Goal: Transaction & Acquisition: Download file/media

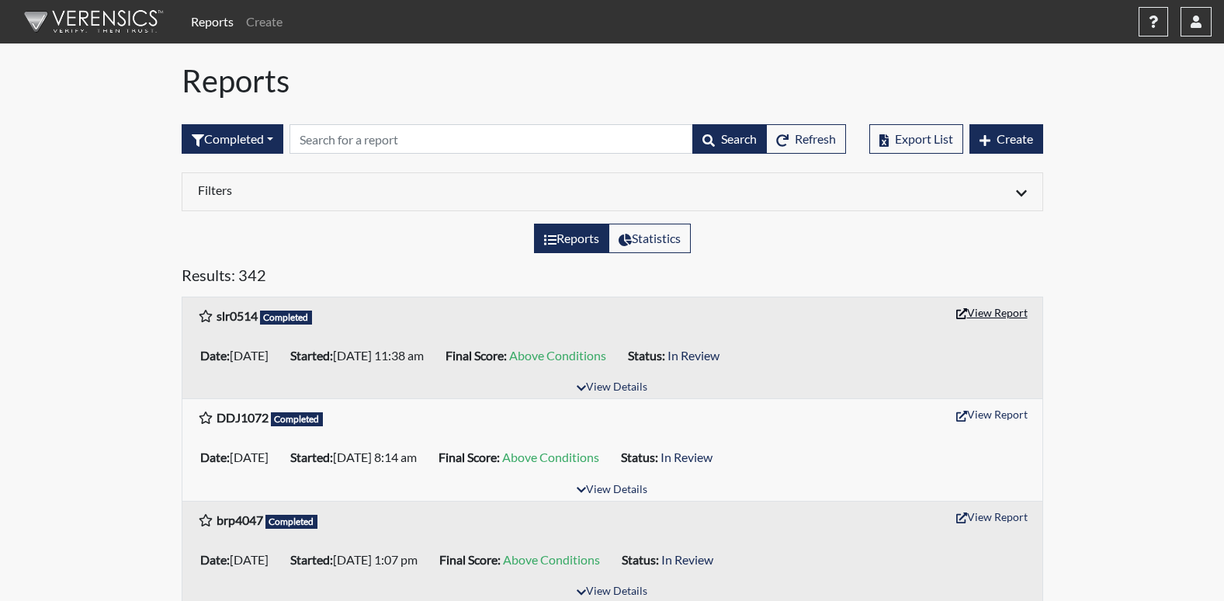
click at [987, 317] on button "View Report" at bounding box center [991, 312] width 85 height 24
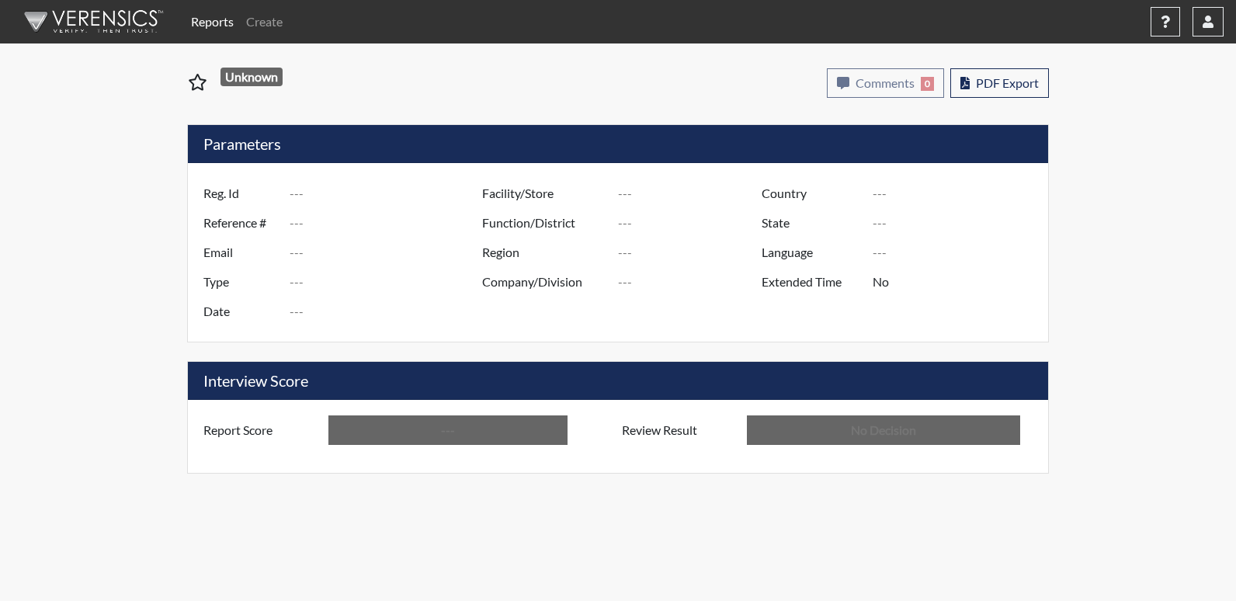
type input "slr0514"
type input "51148"
type input "---"
type input "Corrections Pre-Employment"
type input "[DATE]"
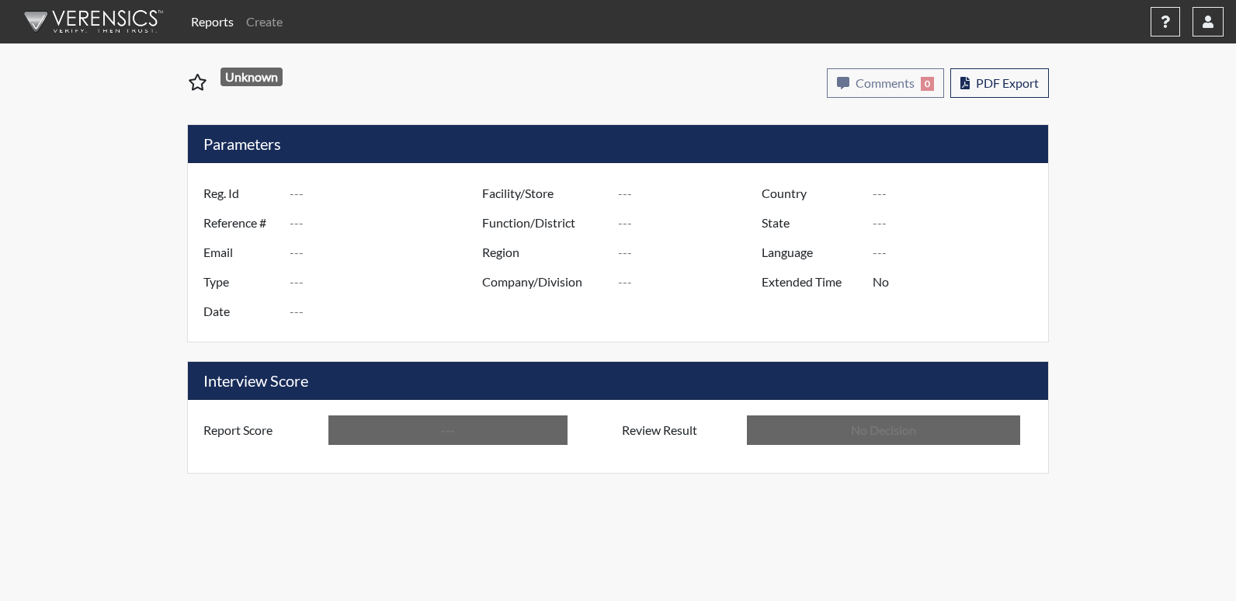
type input "Columbus TC"
type input "[GEOGRAPHIC_DATA]"
type input "[US_STATE]"
type input "English"
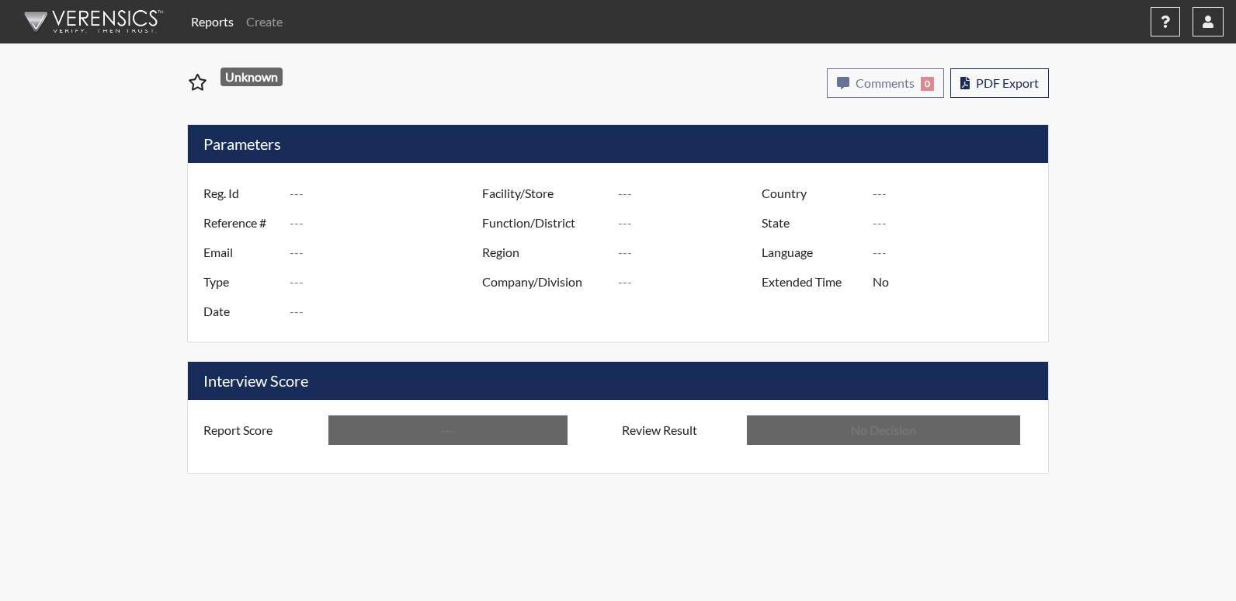
type input "Above Conditions"
type input "In Review"
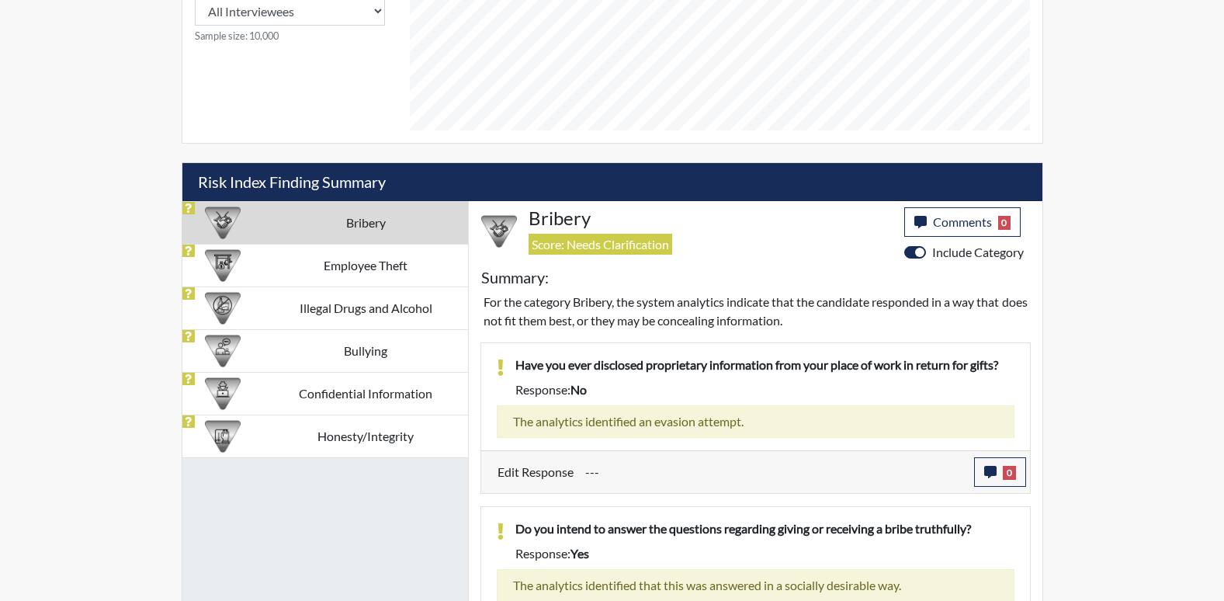
scroll to position [834, 0]
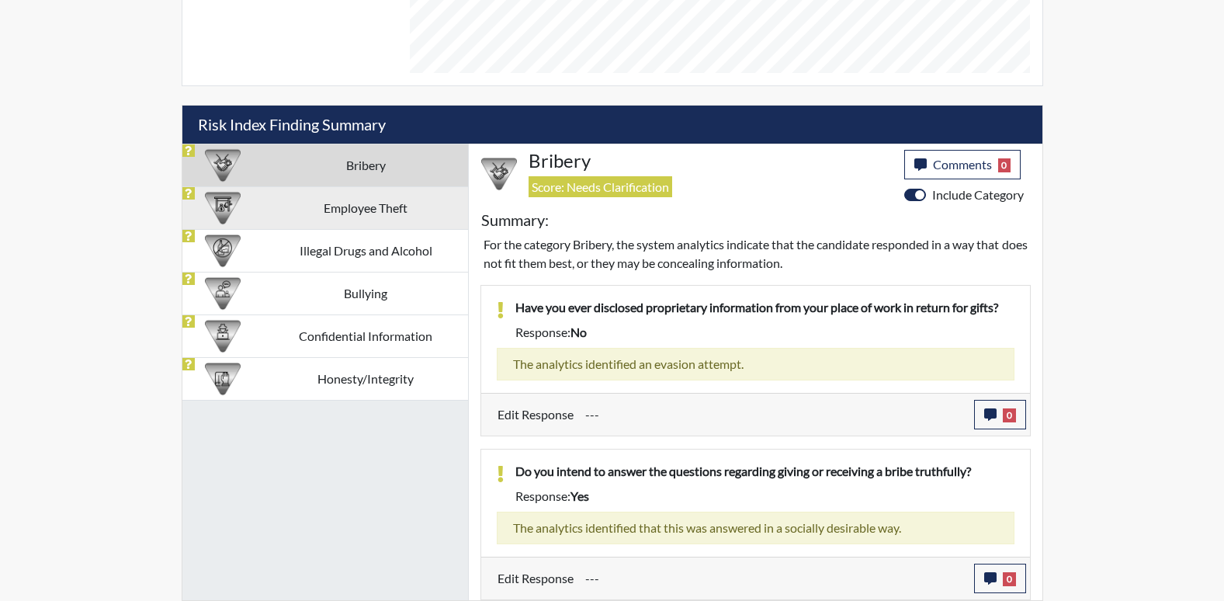
click at [376, 214] on td "Employee Theft" at bounding box center [365, 207] width 204 height 43
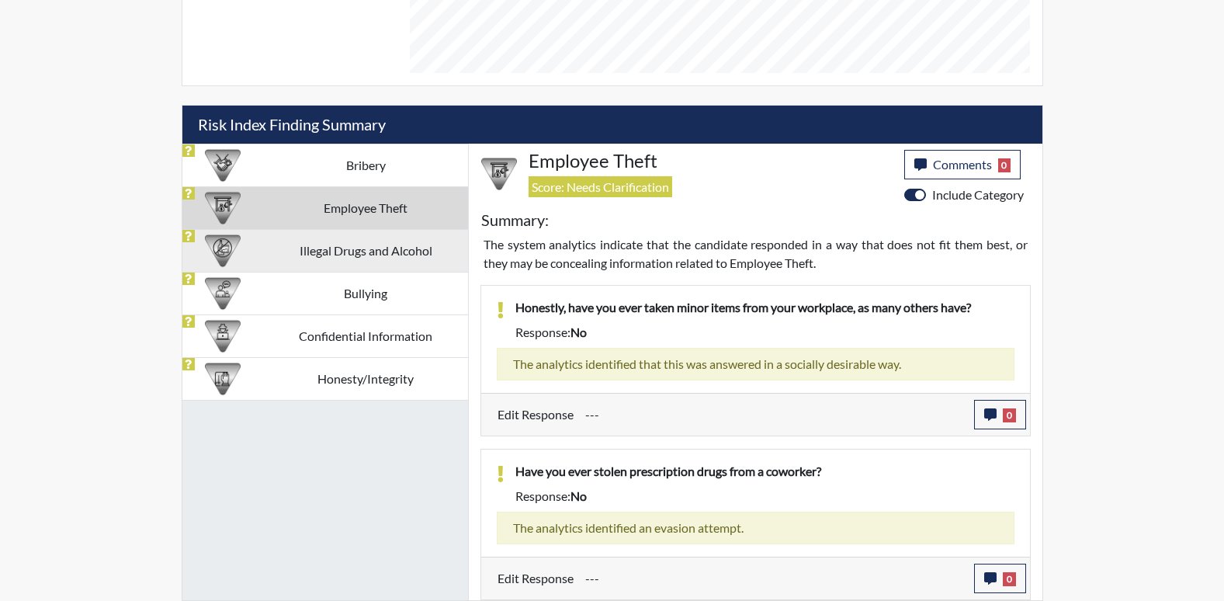
click at [397, 262] on td "Illegal Drugs and Alcohol" at bounding box center [365, 250] width 204 height 43
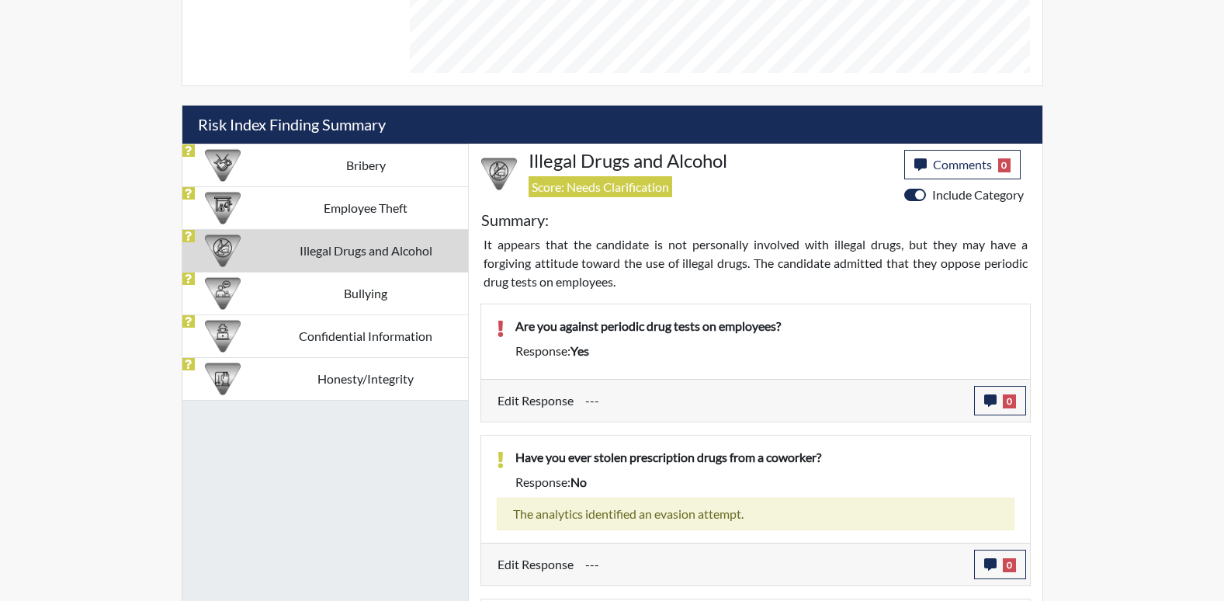
scroll to position [984, 0]
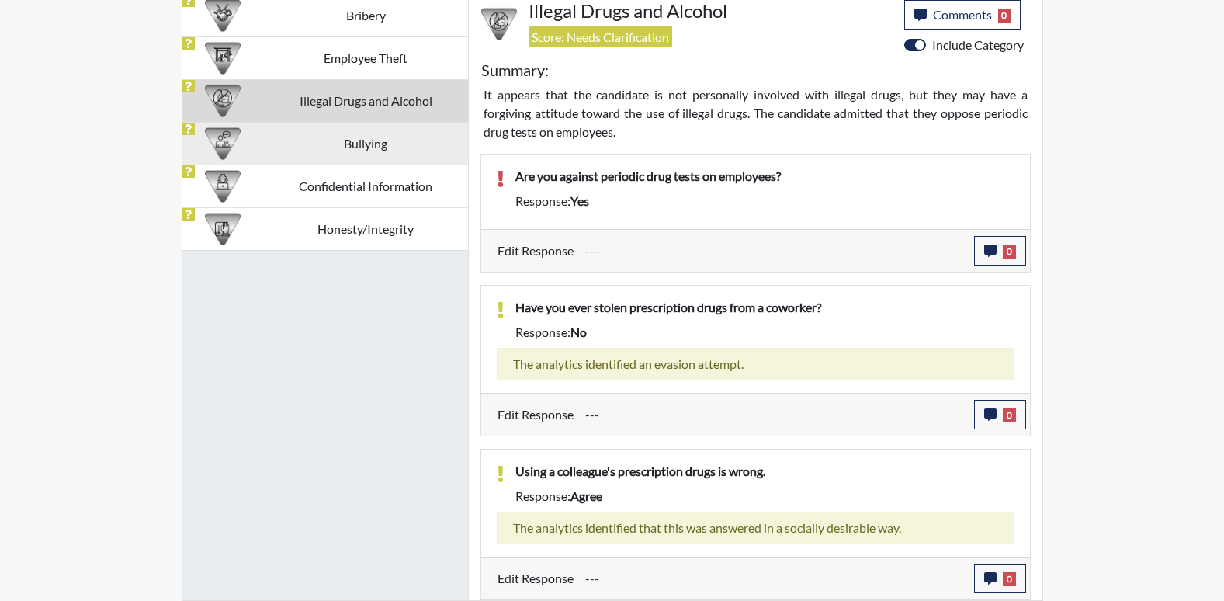
click at [392, 154] on td "Bullying" at bounding box center [365, 143] width 204 height 43
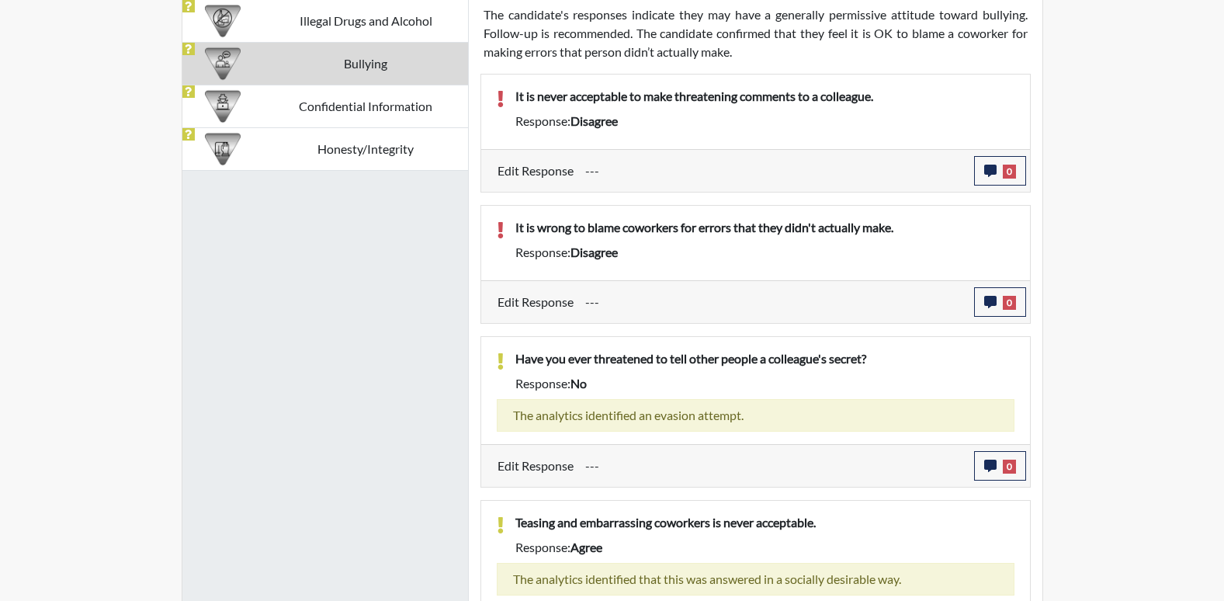
scroll to position [1057, 0]
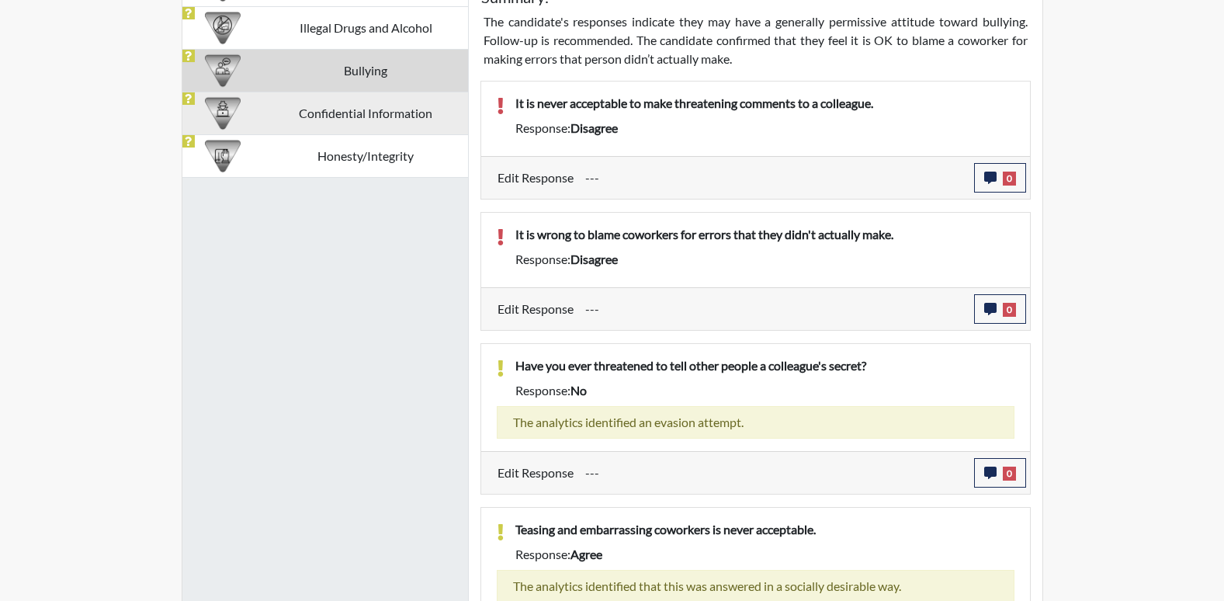
click at [368, 132] on td "Confidential Information" at bounding box center [365, 113] width 204 height 43
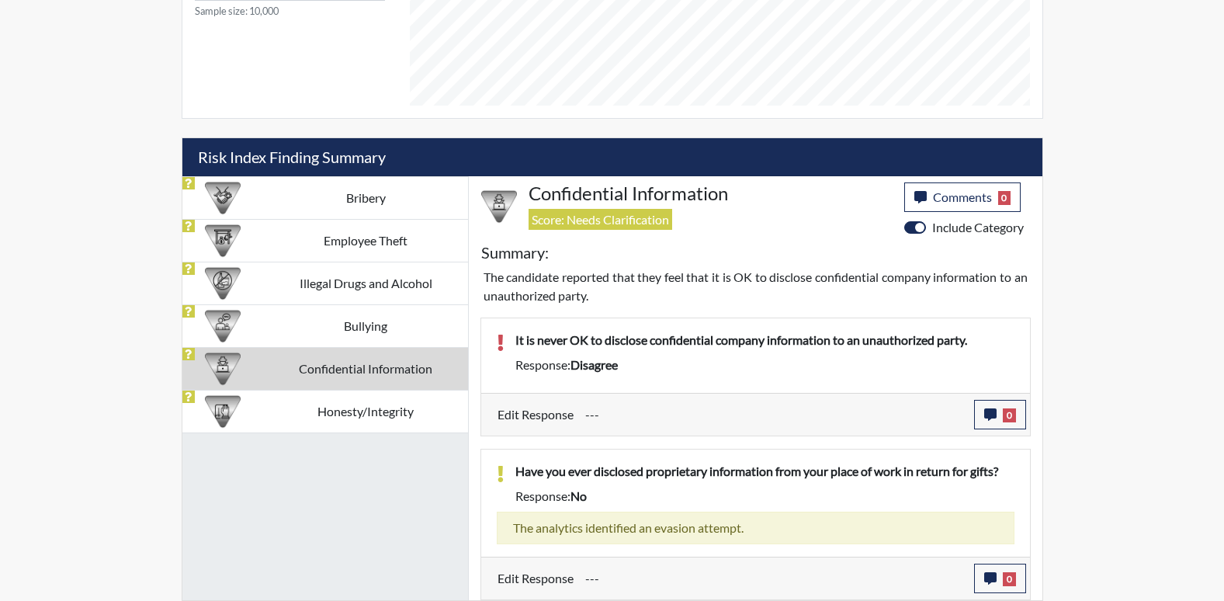
scroll to position [802, 0]
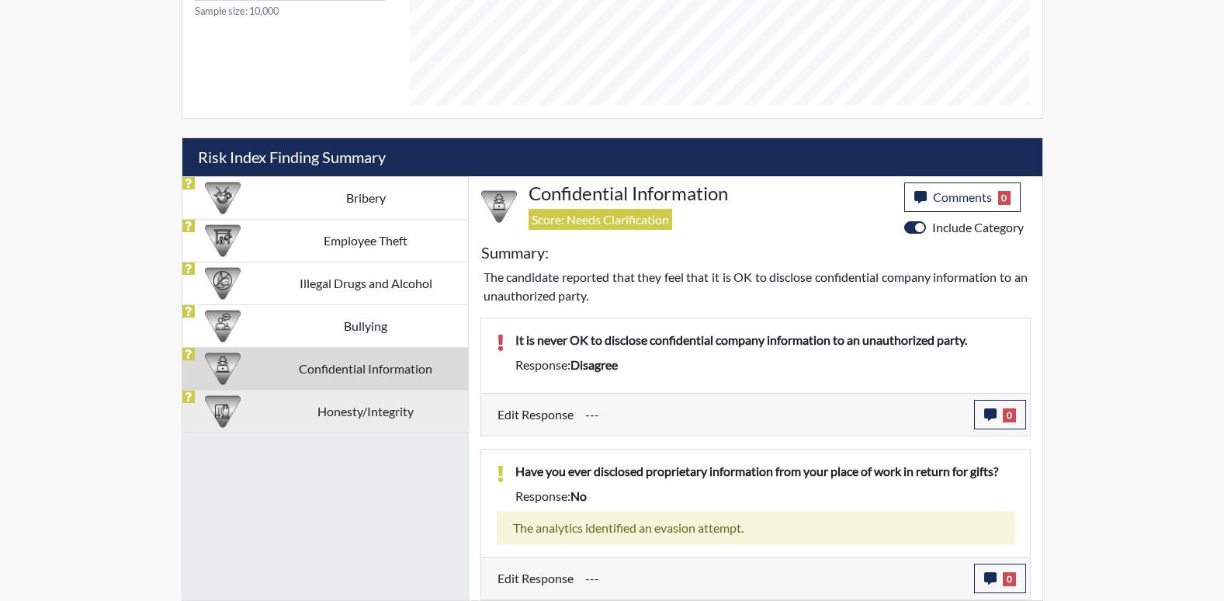
click at [390, 415] on td "Honesty/Integrity" at bounding box center [365, 411] width 204 height 43
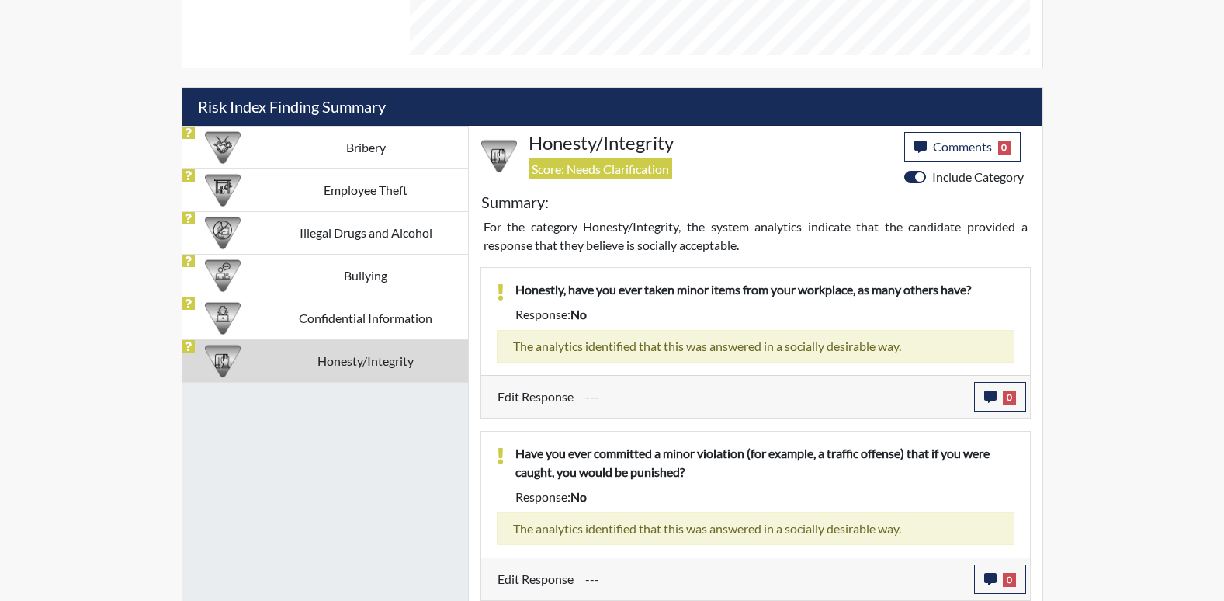
scroll to position [834, 0]
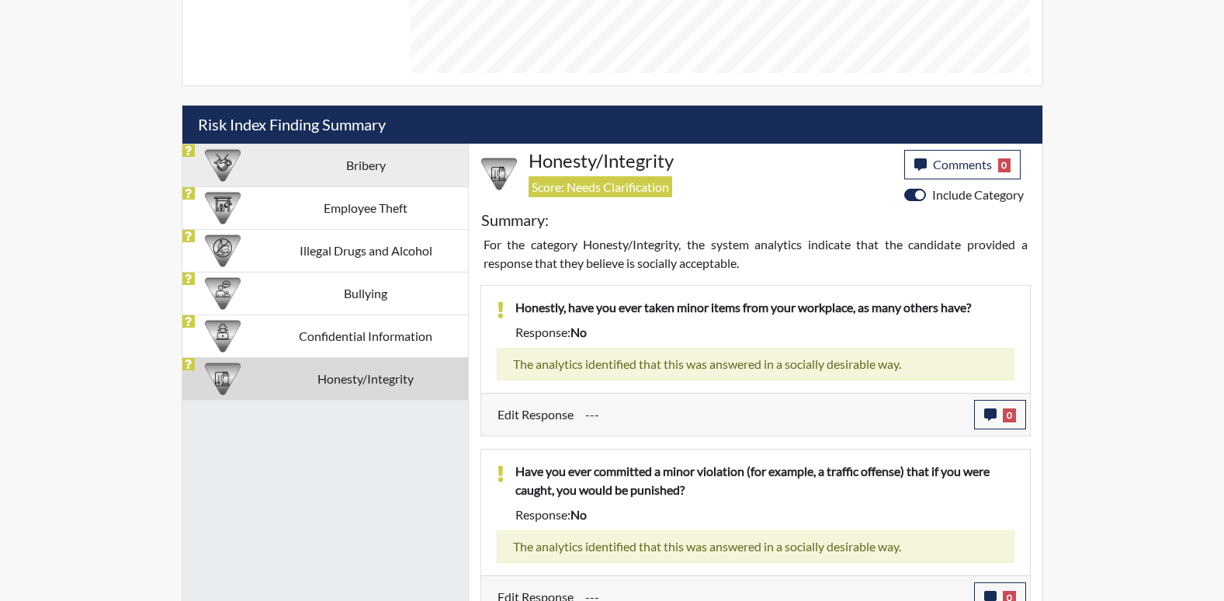
click at [254, 179] on div at bounding box center [223, 165] width 82 height 42
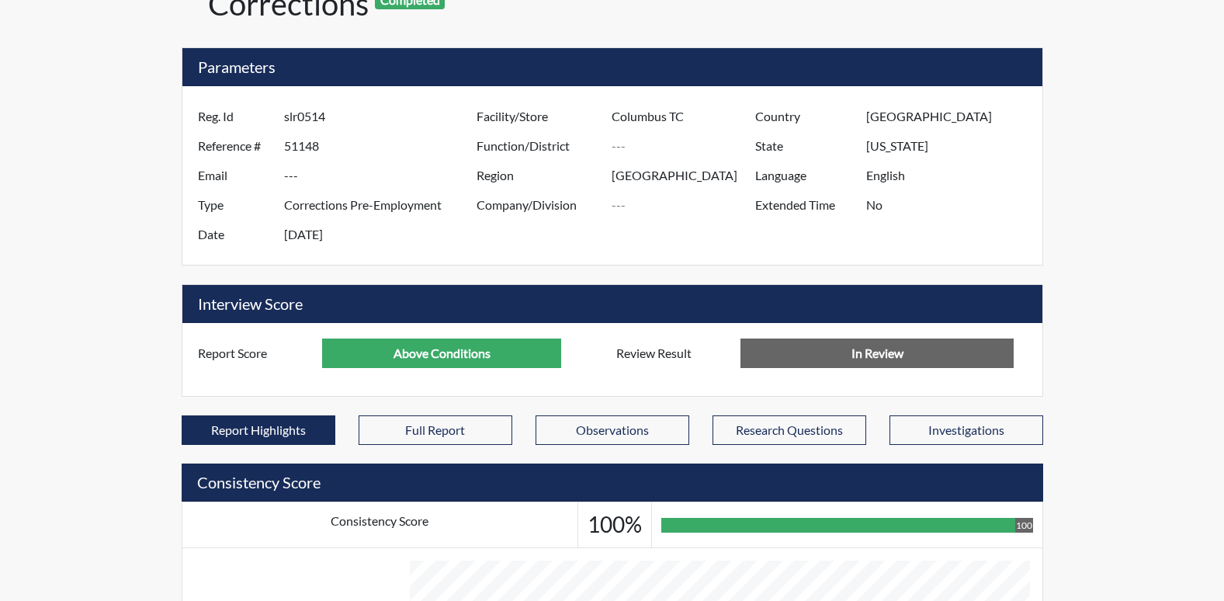
scroll to position [0, 0]
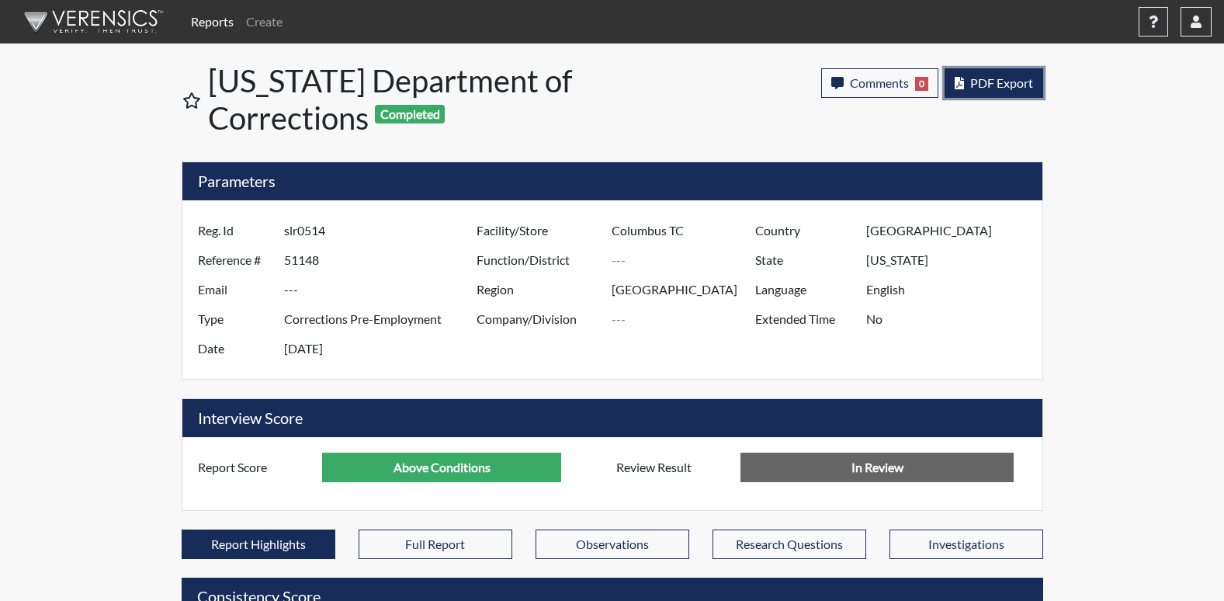
click at [984, 85] on span "PDF Export" at bounding box center [1001, 82] width 63 height 15
